Goal: Task Accomplishment & Management: Manage account settings

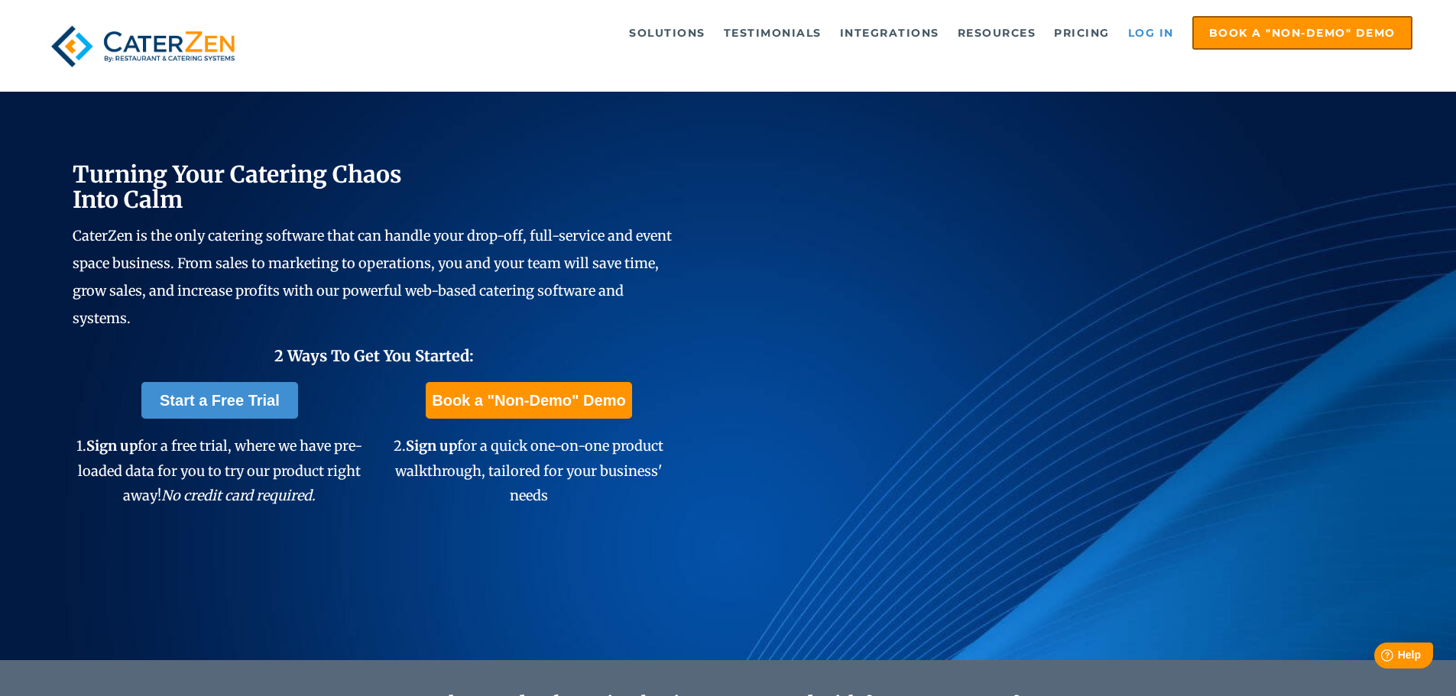
click at [1137, 31] on link "Log in" at bounding box center [1151, 33] width 61 height 31
click at [1164, 37] on link "Log in" at bounding box center [1151, 33] width 61 height 31
click at [1150, 27] on link "Log in" at bounding box center [1151, 33] width 61 height 31
